Goal: Task Accomplishment & Management: Use online tool/utility

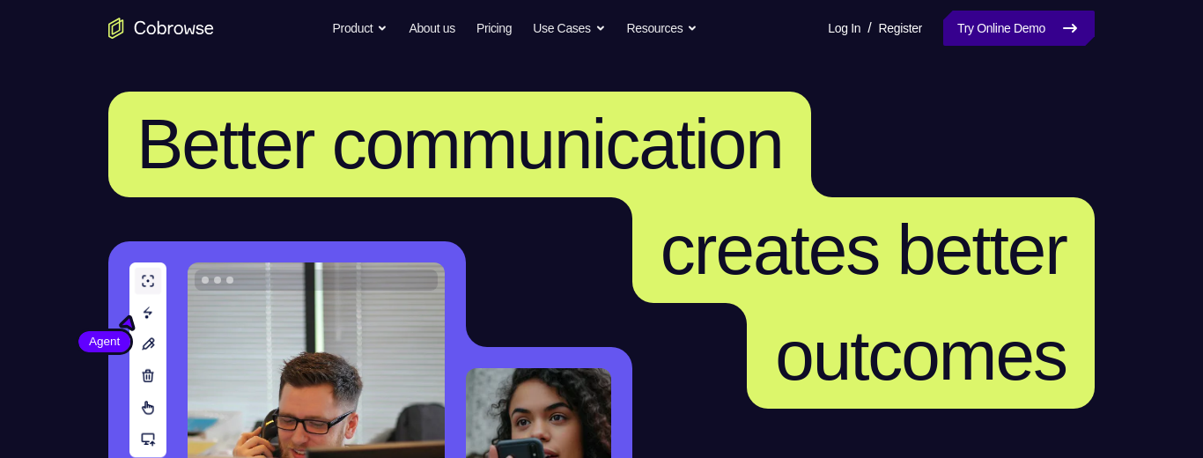
click at [974, 26] on link "Try Online Demo" at bounding box center [1018, 28] width 151 height 35
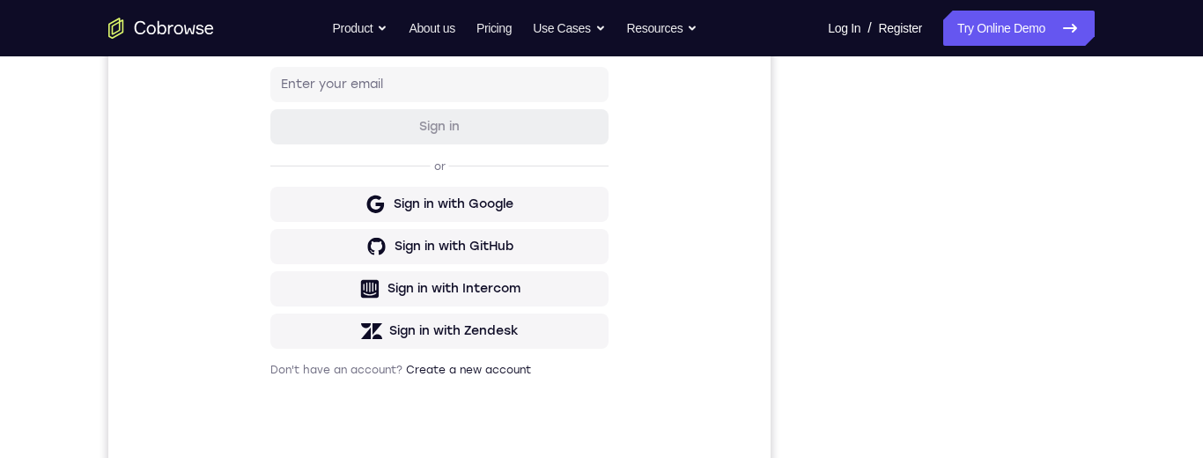
scroll to position [295, 0]
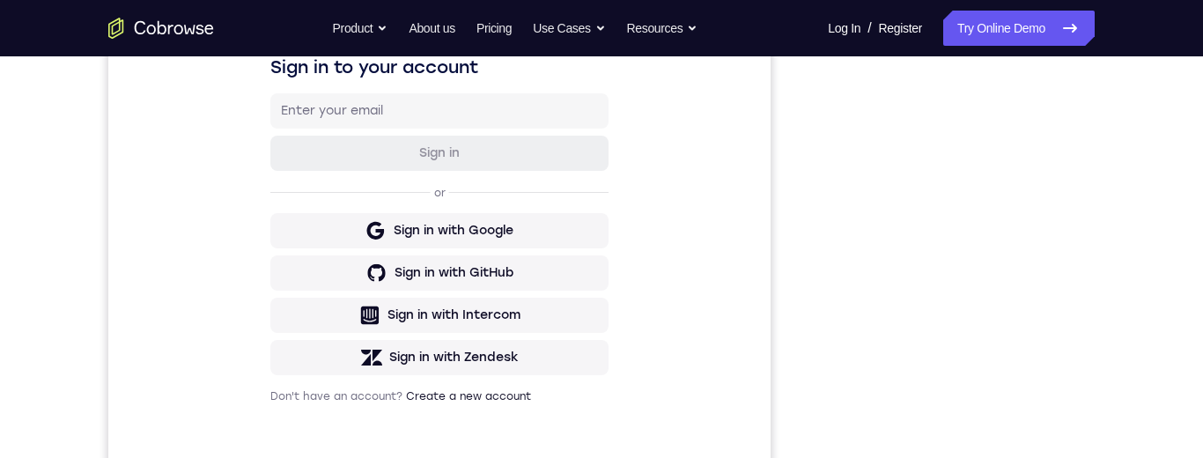
click at [1108, 75] on div "Your Support Agent Your Customer Web iOS Android Next Steps We’d be happy to gi…" at bounding box center [601, 342] width 1127 height 1162
click at [1110, 56] on div "Your Support Agent Your Customer Web iOS Android Next Steps We’d be happy to gi…" at bounding box center [601, 342] width 1127 height 1162
click at [1112, 41] on div "Go back Powerful, Flexible and Trustworthy. Avoid all extra friction for both A…" at bounding box center [601, 28] width 1127 height 35
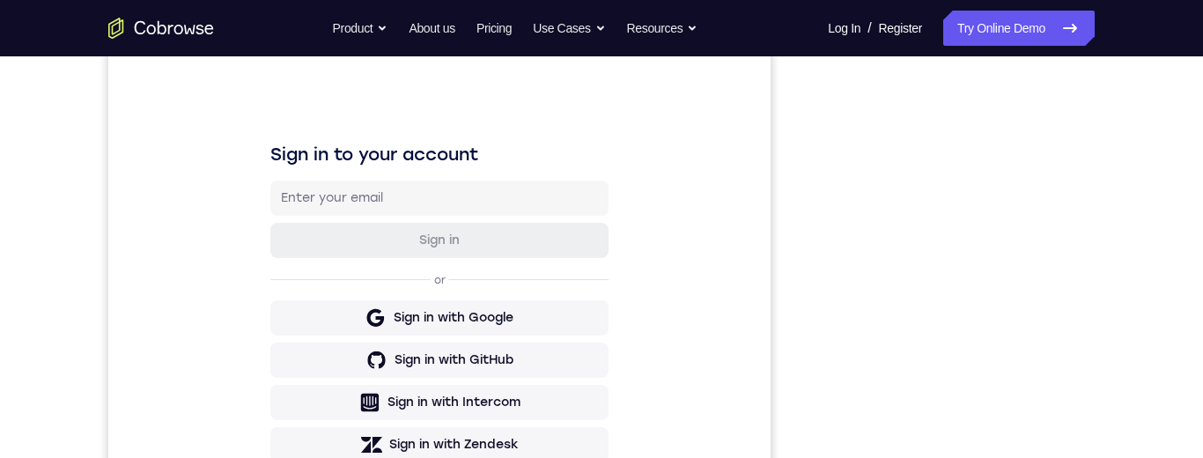
scroll to position [159, 0]
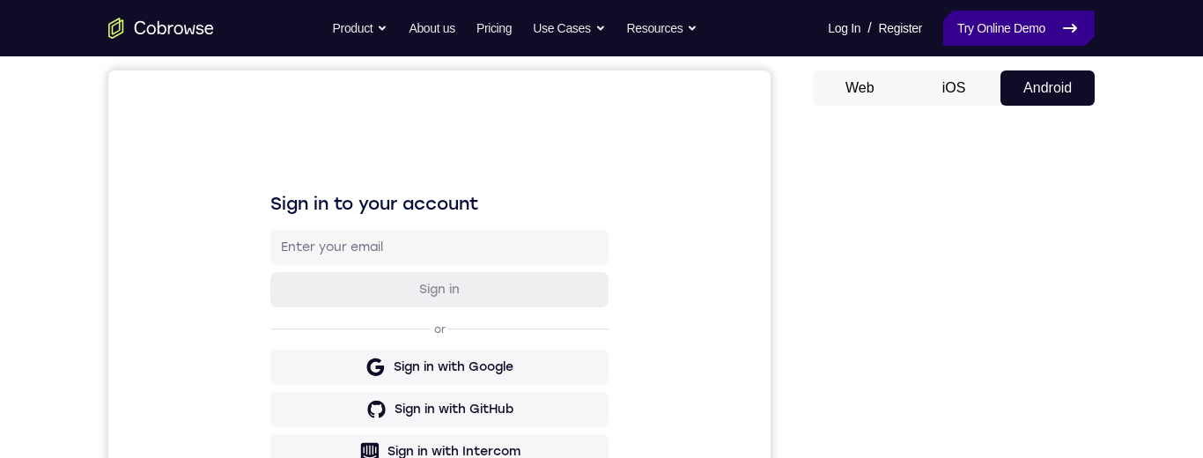
click at [1011, 26] on link "Try Online Demo" at bounding box center [1018, 28] width 151 height 35
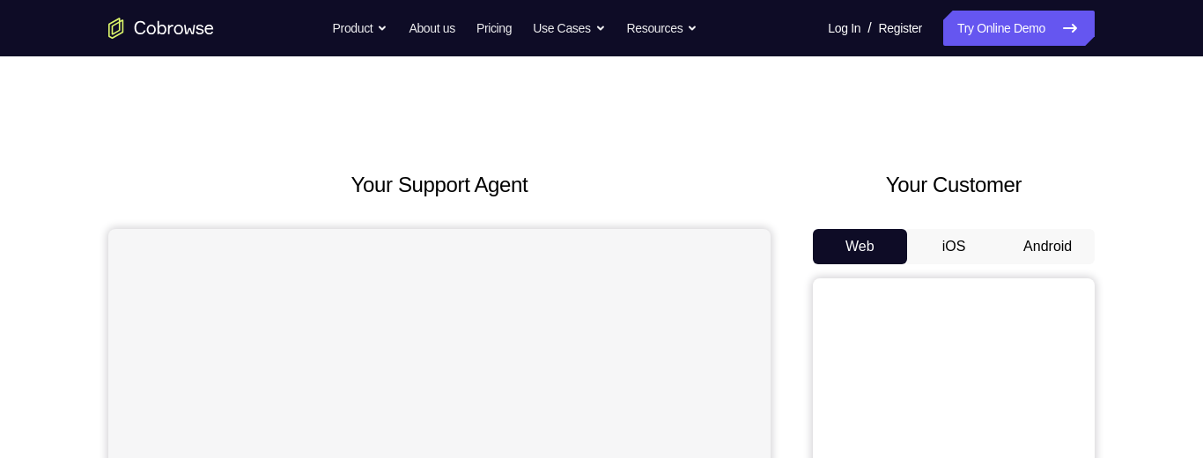
click at [1037, 252] on button "Android" at bounding box center [1047, 246] width 94 height 35
click at [1027, 244] on button "Android" at bounding box center [1047, 246] width 94 height 35
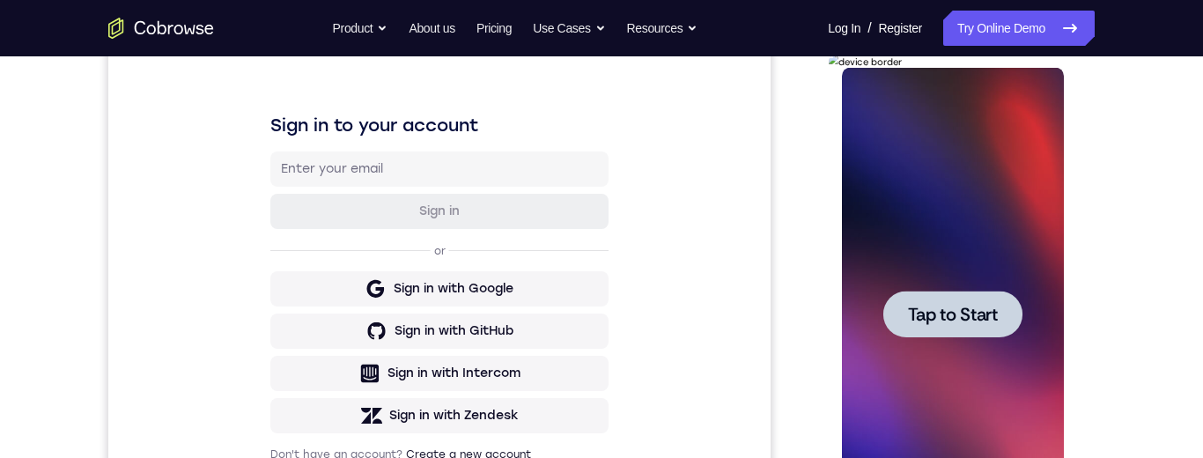
scroll to position [287, 0]
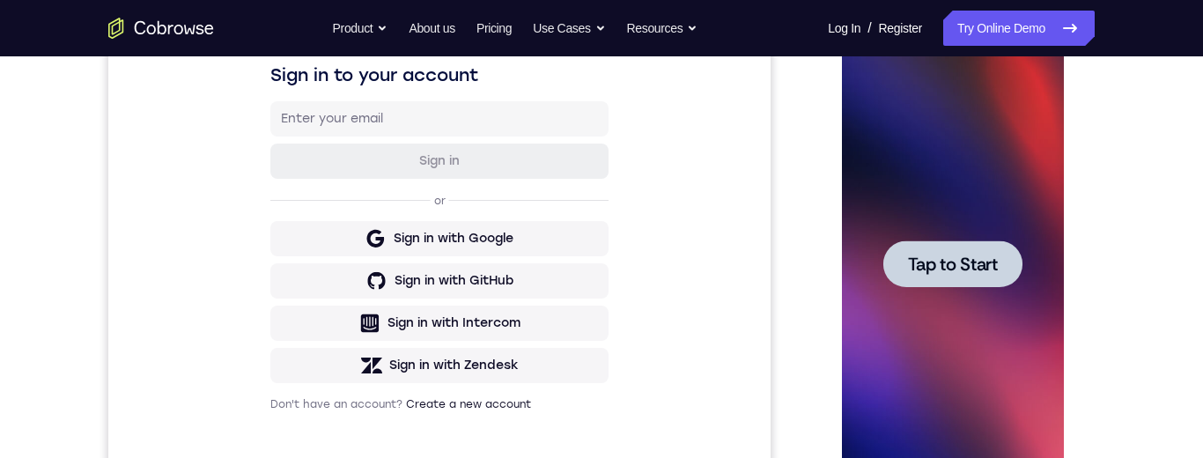
click at [969, 262] on span "Tap to Start" at bounding box center [952, 264] width 90 height 18
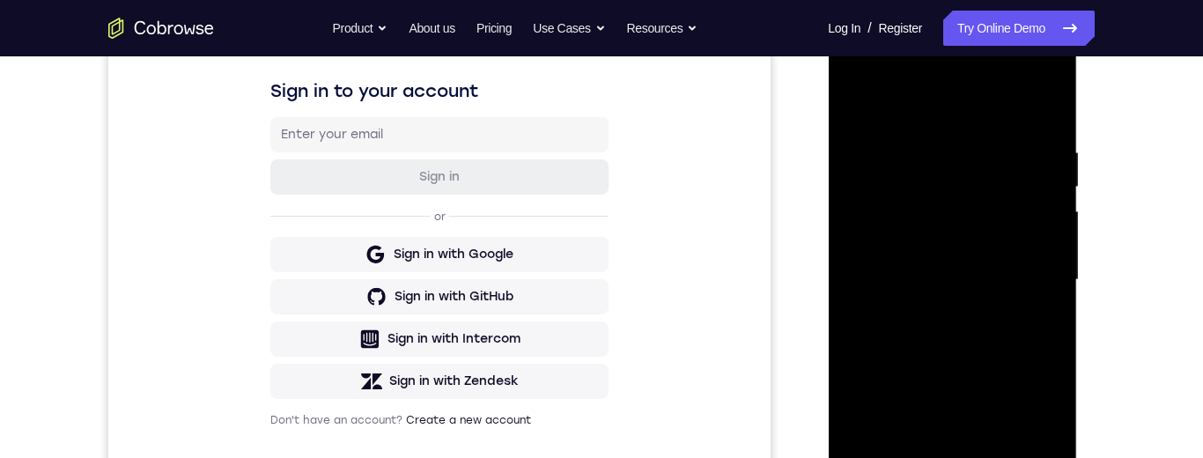
scroll to position [452, 0]
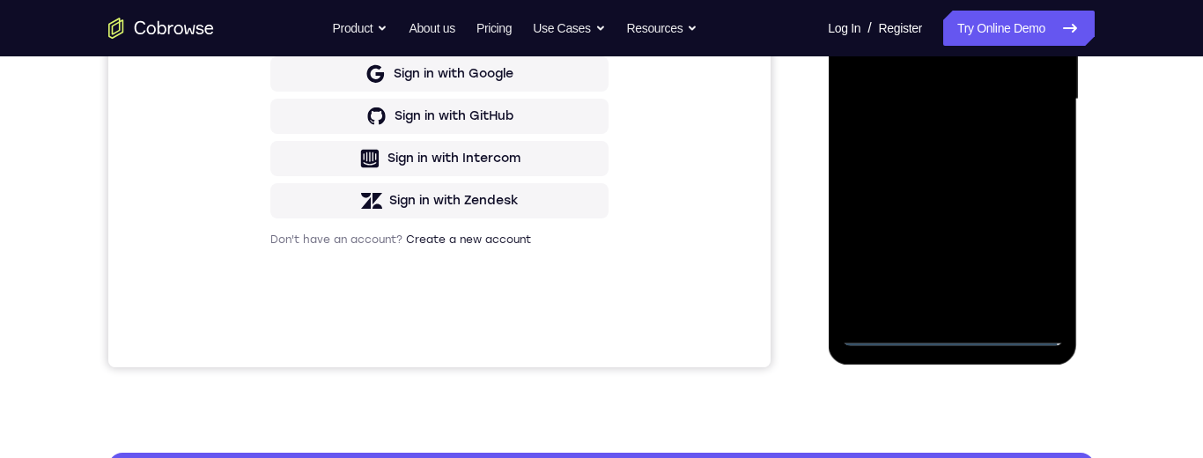
click at [956, 336] on div at bounding box center [952, 99] width 222 height 493
click at [955, 336] on div at bounding box center [952, 99] width 222 height 493
click at [948, 334] on div at bounding box center [952, 99] width 222 height 493
click at [950, 330] on div at bounding box center [952, 99] width 222 height 493
click at [953, 333] on div at bounding box center [952, 99] width 222 height 493
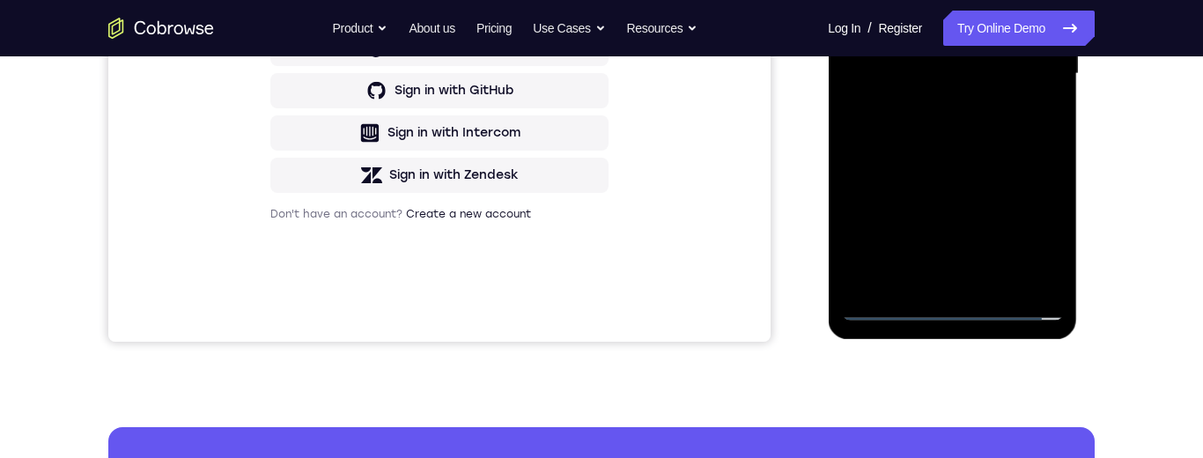
scroll to position [549, 0]
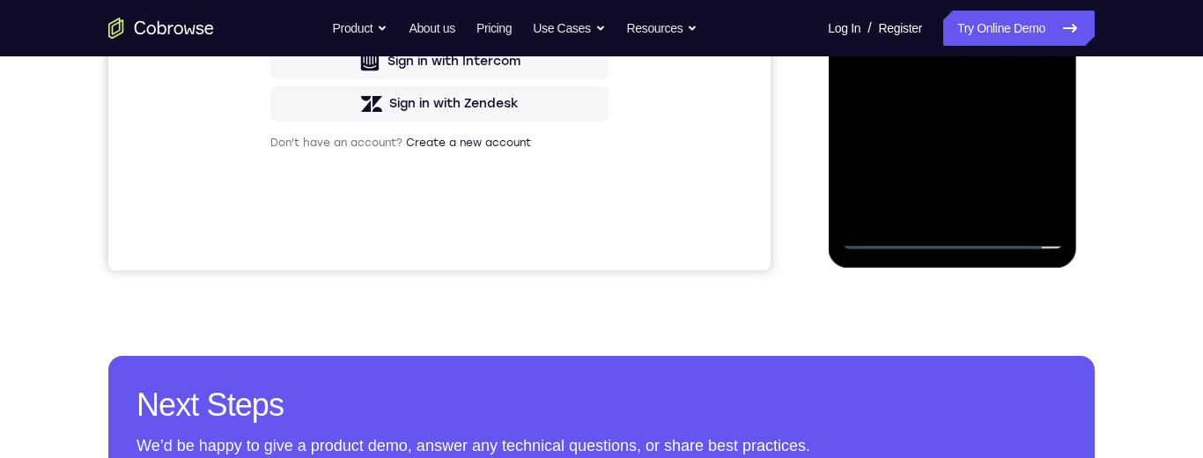
click at [1032, 157] on div at bounding box center [952, 2] width 222 height 493
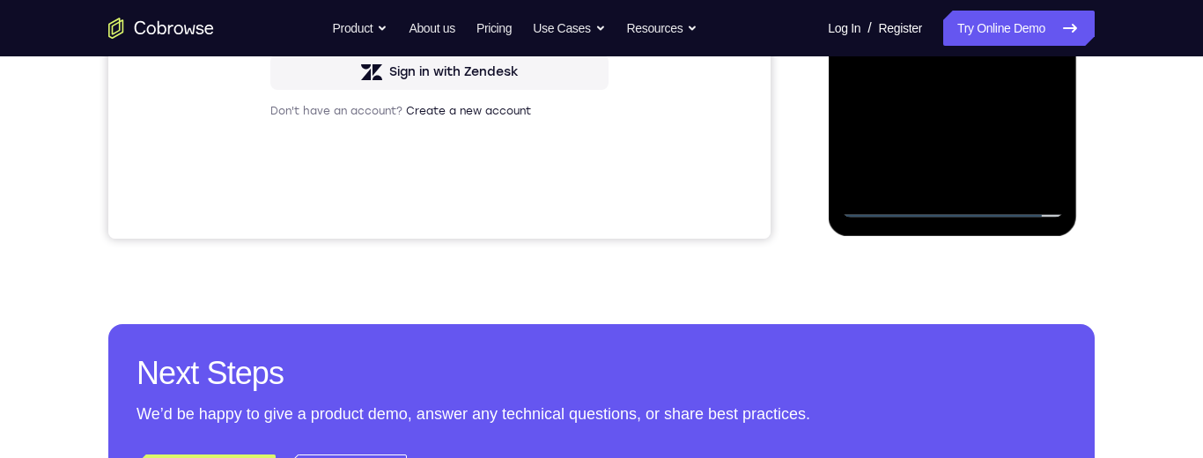
scroll to position [557, 0]
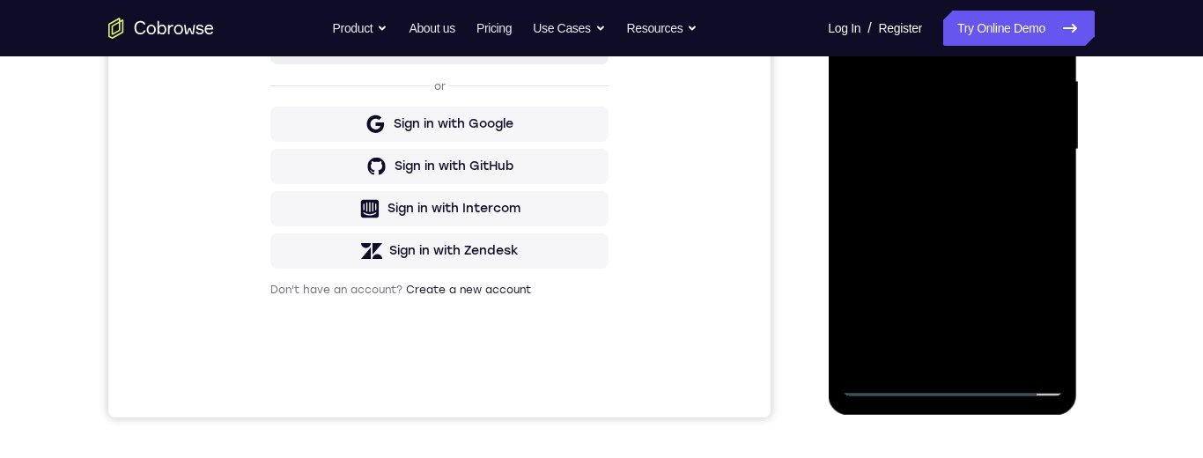
scroll to position [401, 0]
click at [1033, 307] on div at bounding box center [952, 150] width 222 height 493
click at [1115, 103] on div "Your Support Agent Your Customer Web iOS Android Next Steps We’d be happy to gi…" at bounding box center [601, 237] width 1127 height 1162
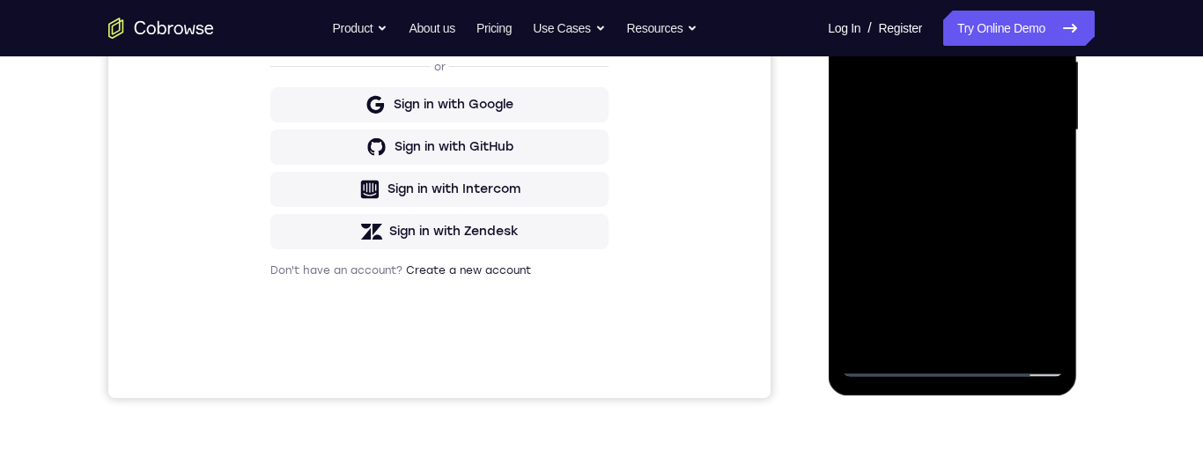
scroll to position [432, 0]
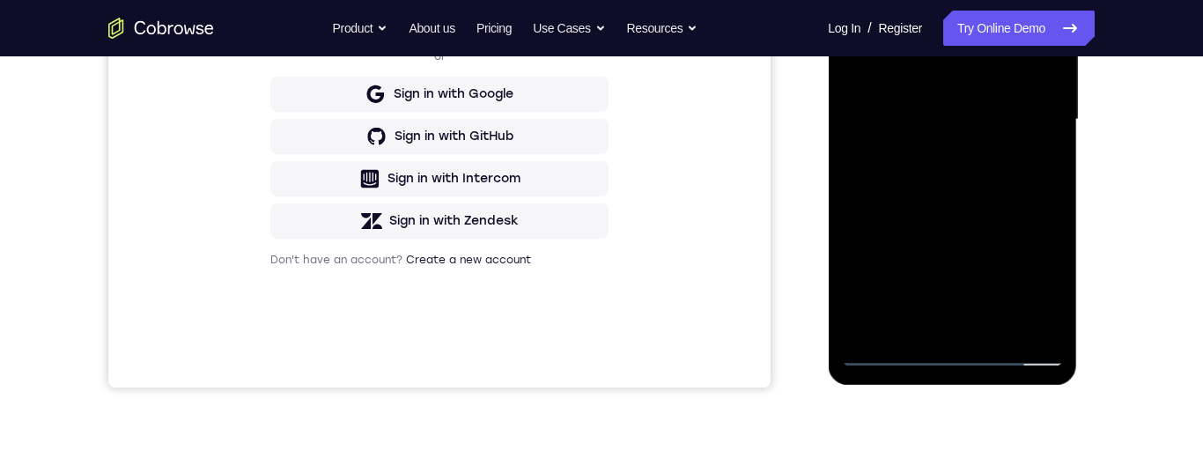
click at [1037, 280] on div at bounding box center [952, 119] width 222 height 493
click at [1033, 278] on div at bounding box center [952, 119] width 222 height 493
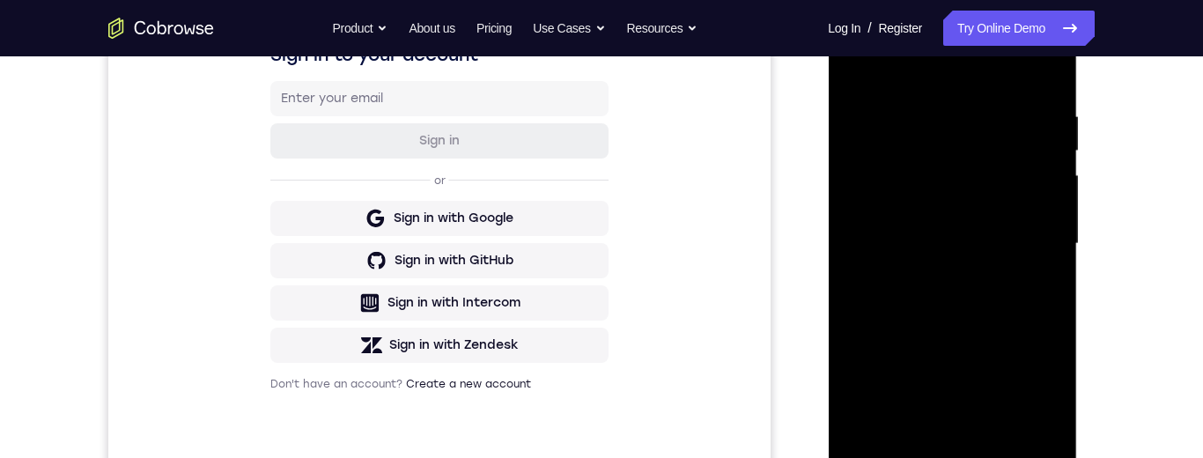
scroll to position [94, 0]
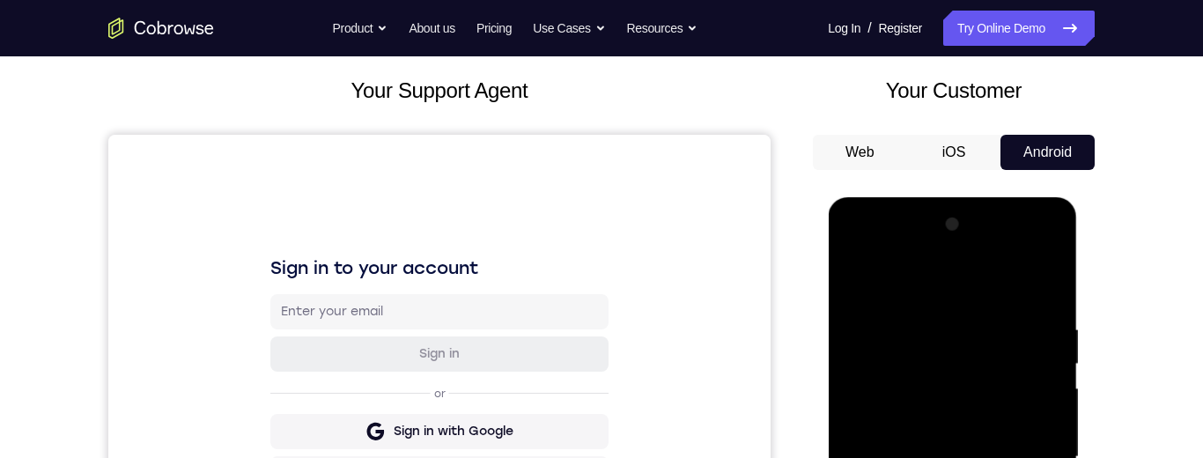
click at [878, 256] on div at bounding box center [952, 456] width 222 height 493
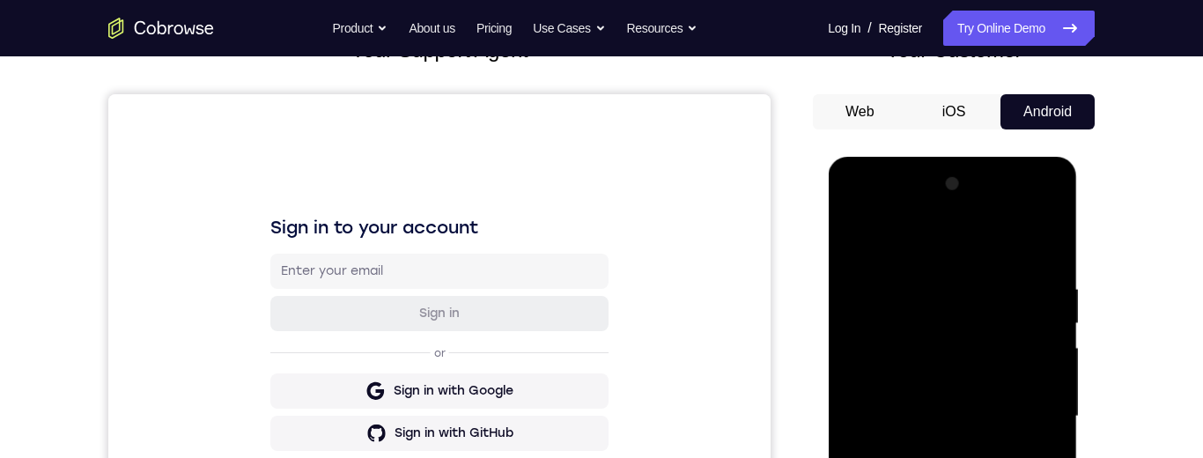
scroll to position [381, 0]
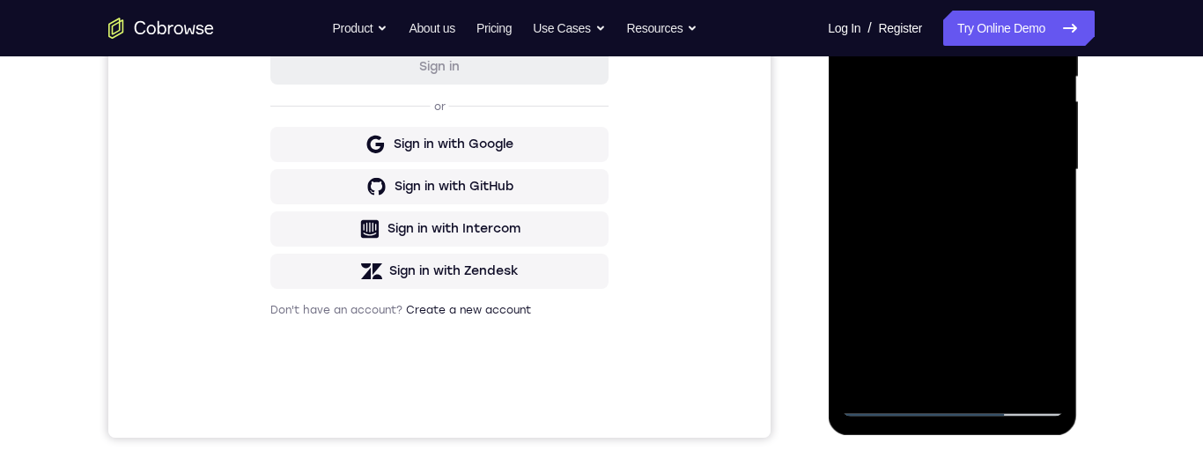
click at [933, 200] on div at bounding box center [952, 169] width 222 height 493
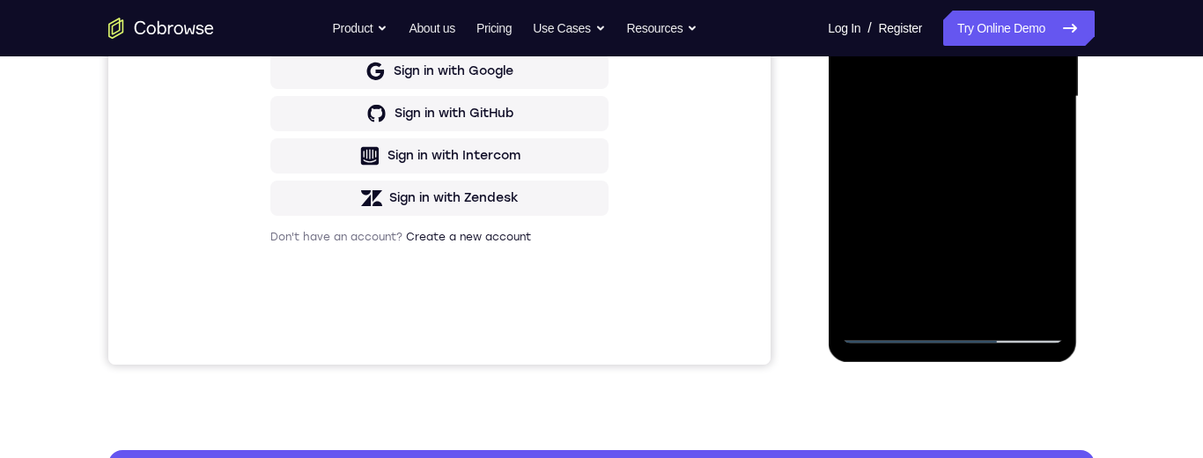
scroll to position [432, 0]
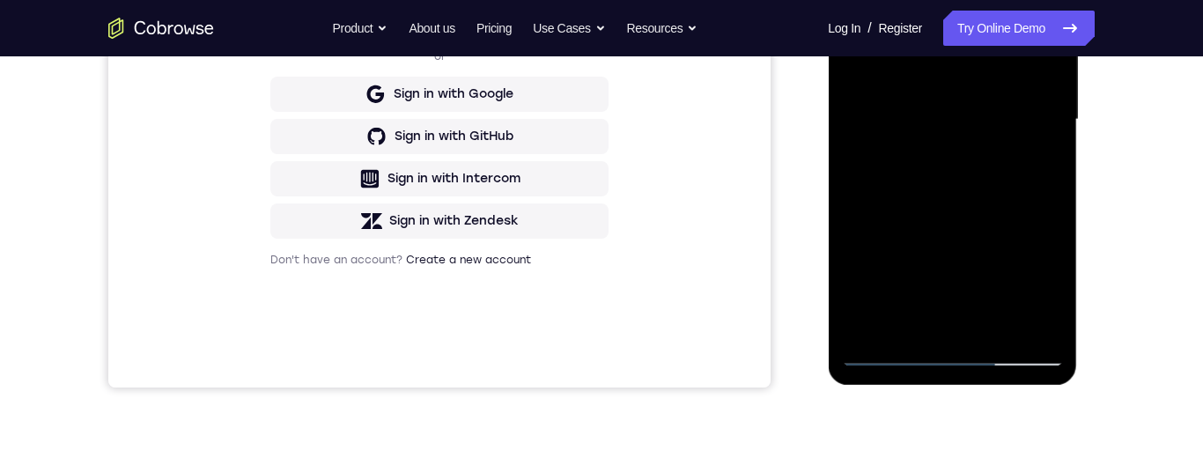
click at [970, 191] on div at bounding box center [952, 119] width 222 height 493
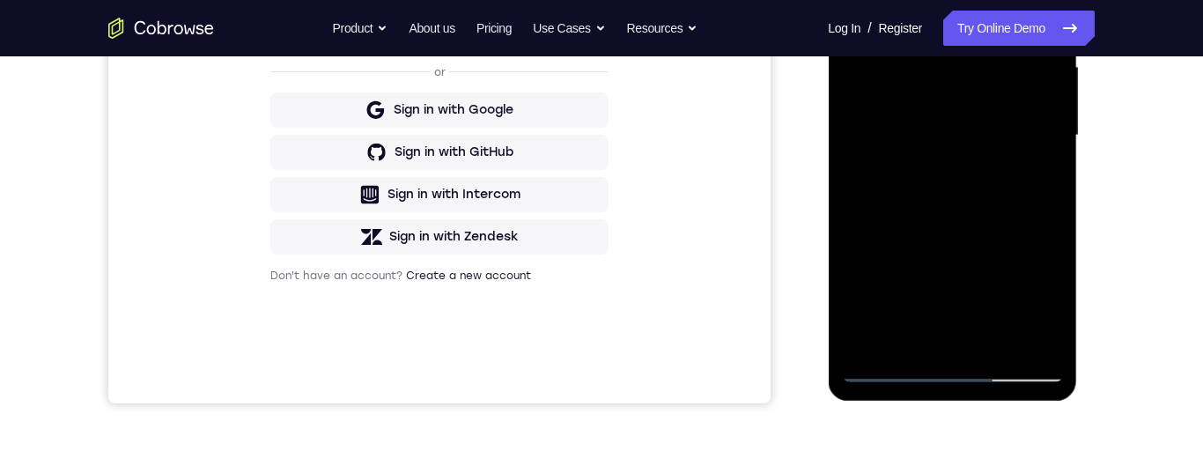
scroll to position [415, 0]
click at [942, 168] on div at bounding box center [952, 136] width 222 height 493
click at [944, 102] on div at bounding box center [952, 136] width 222 height 493
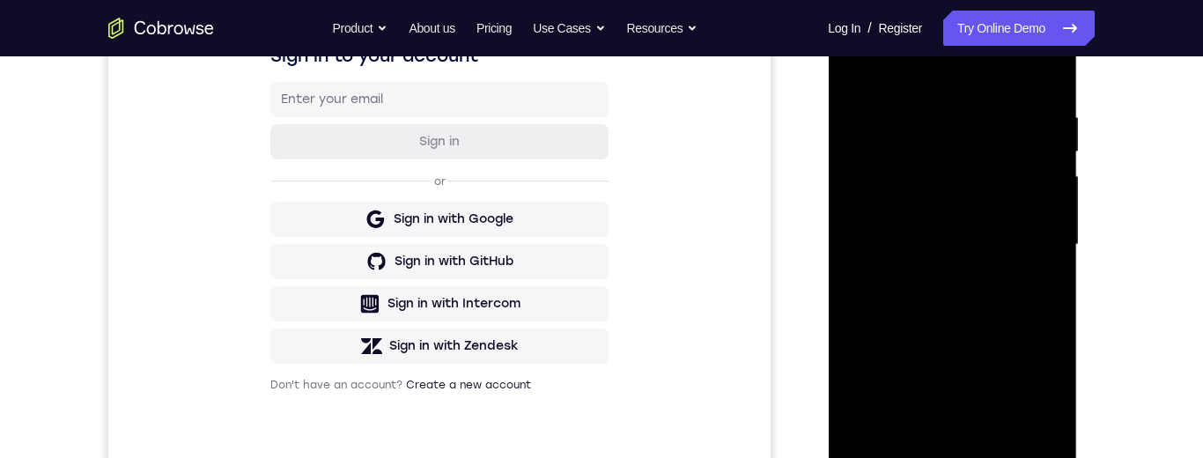
click at [814, 167] on div at bounding box center [954, 243] width 282 height 542
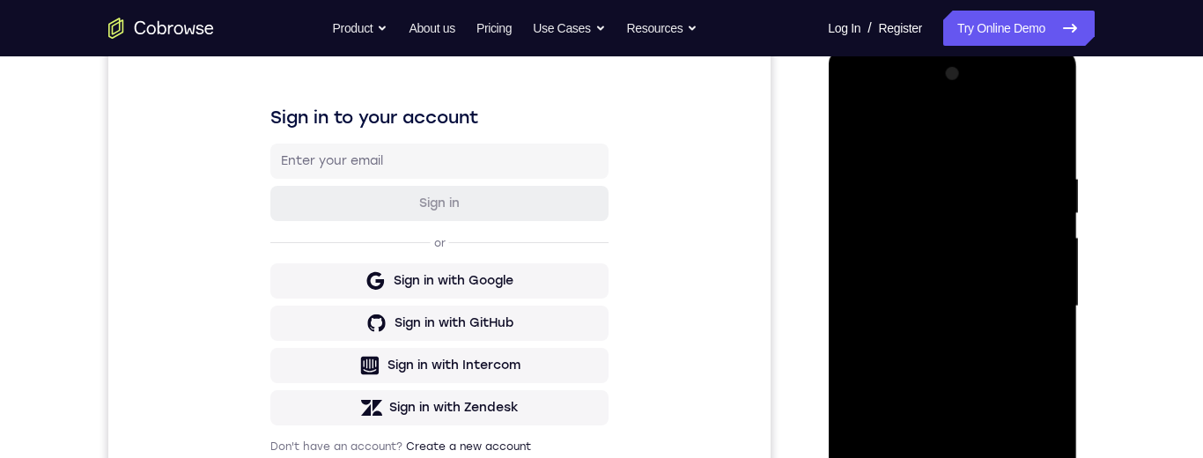
scroll to position [249, 0]
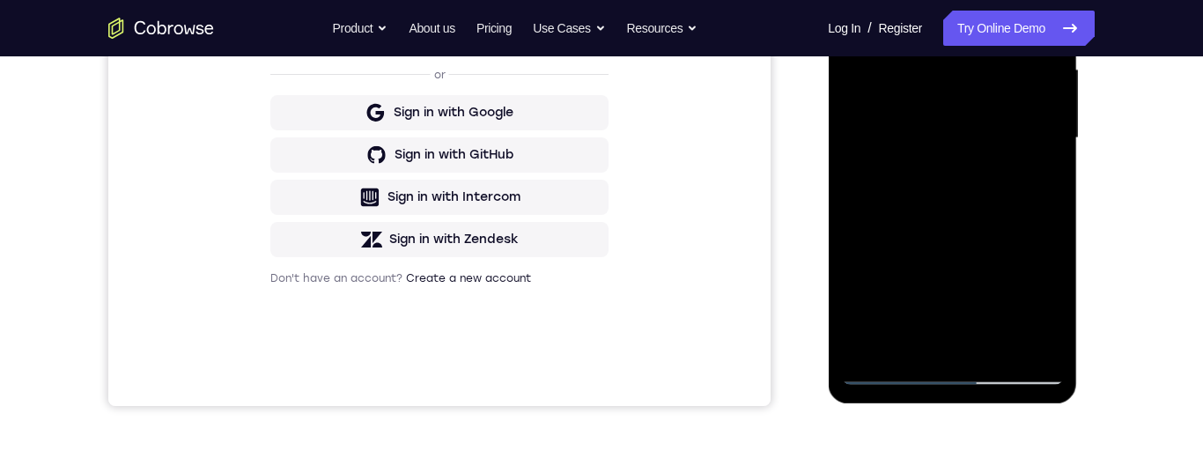
click at [908, 144] on div at bounding box center [952, 138] width 222 height 493
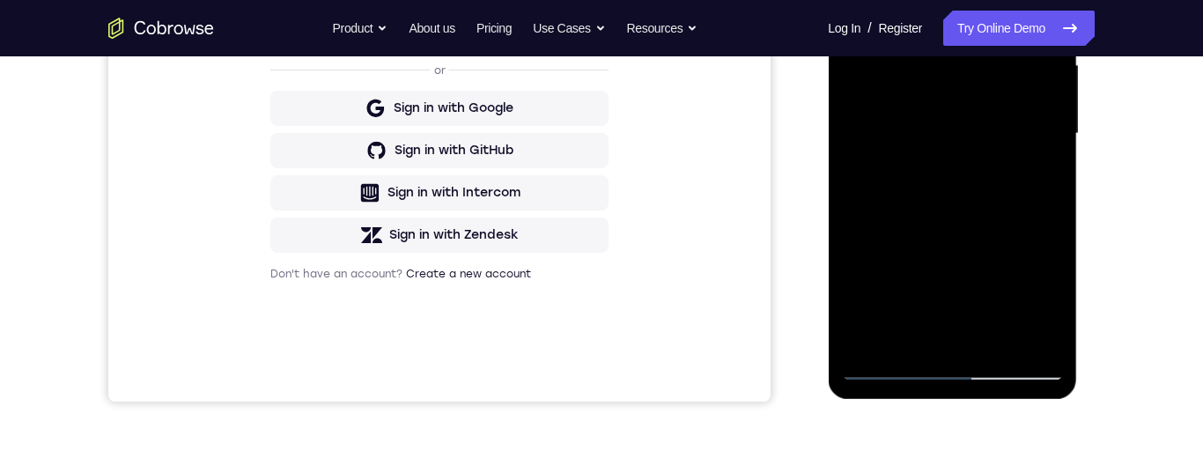
scroll to position [323, 0]
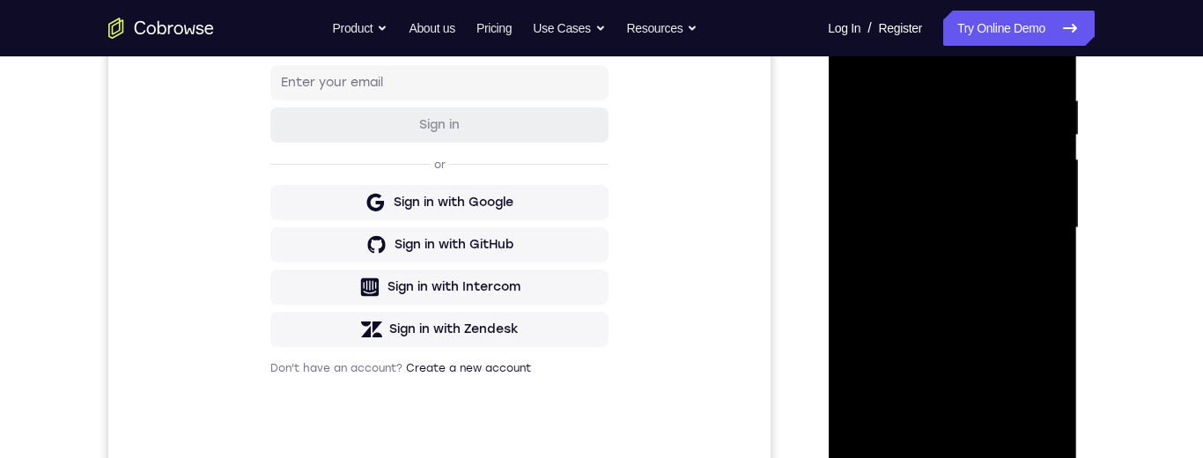
click at [864, 138] on div at bounding box center [952, 228] width 222 height 493
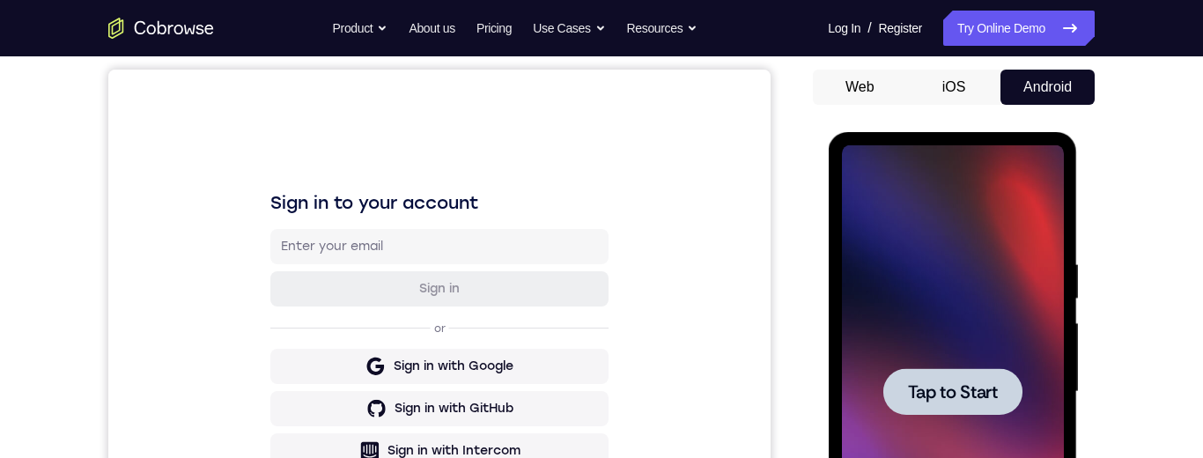
scroll to position [101, 0]
